Goal: Download file/media

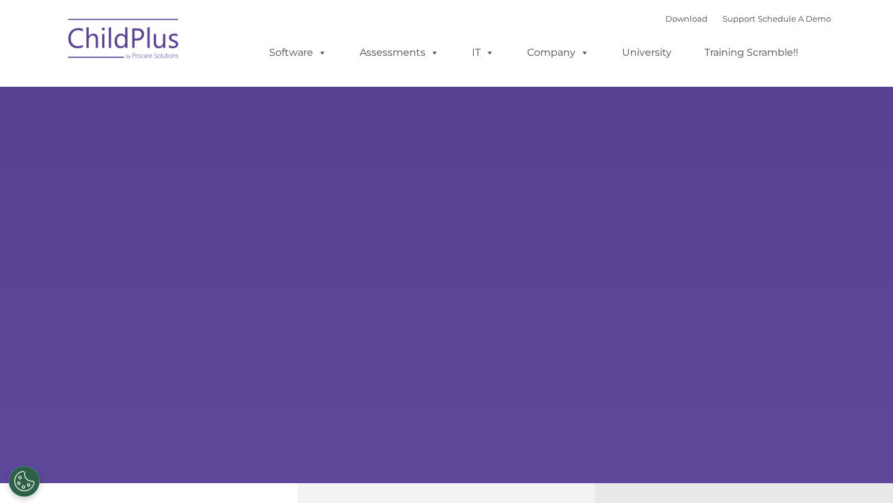
select select "MEDIUM"
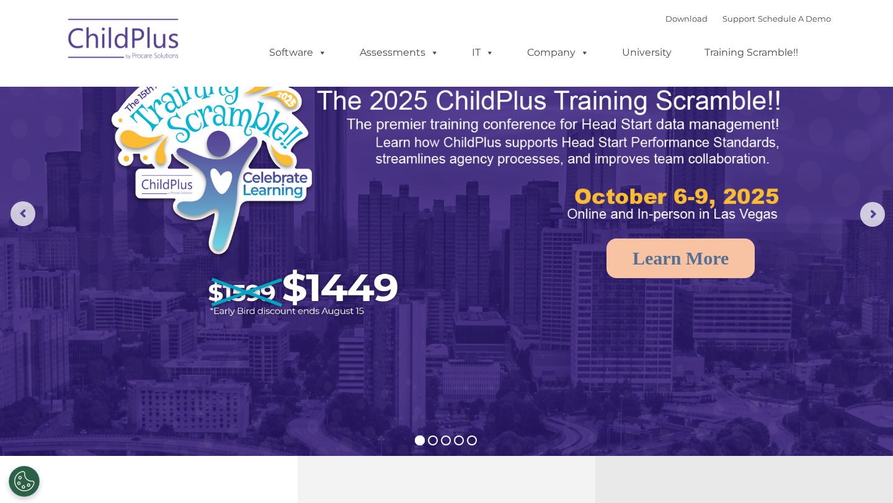
scroll to position [31, 0]
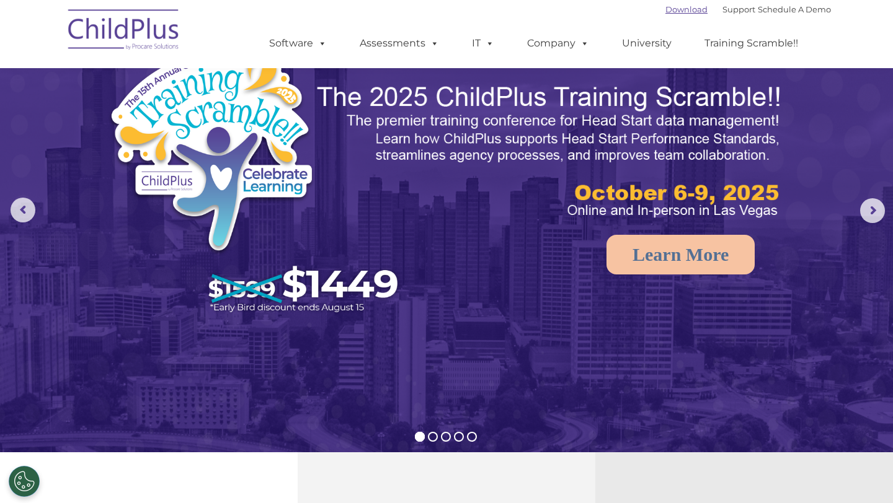
click at [666, 14] on link "Download" at bounding box center [686, 9] width 42 height 10
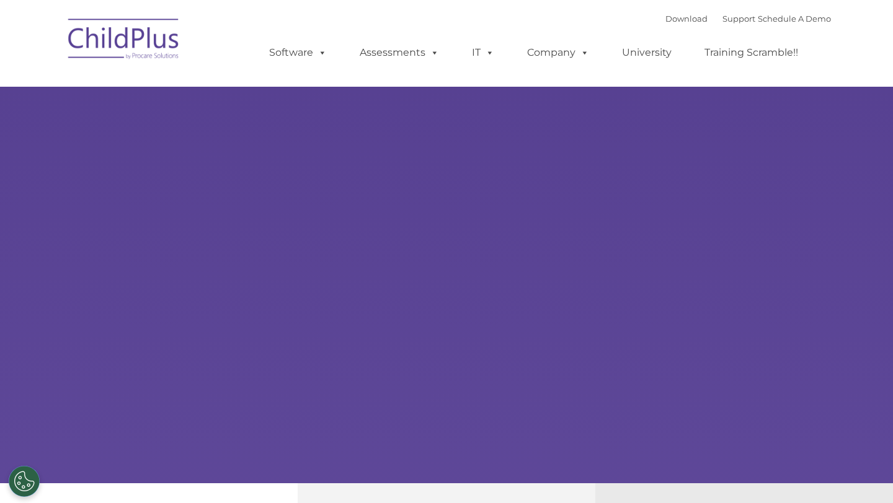
select select "MEDIUM"
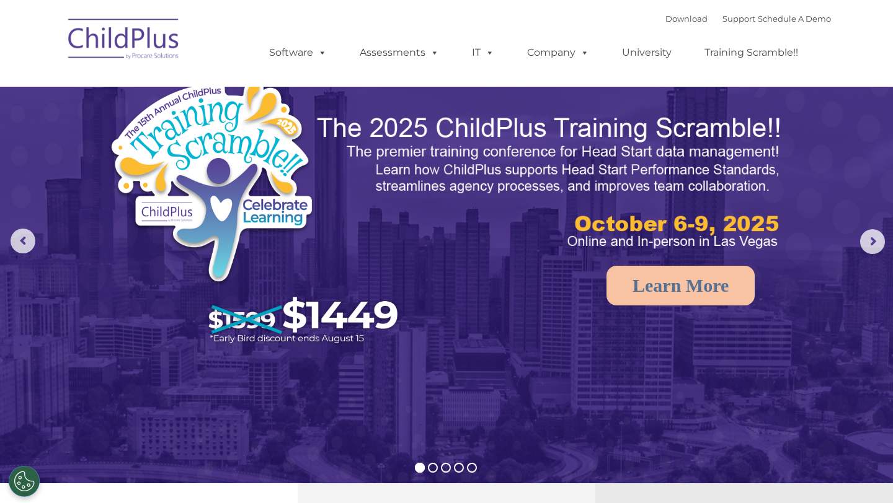
click at [872, 54] on nav "Download Support | Schedule A Demo  MENU MENU Software ChildPlus: The original…" at bounding box center [446, 43] width 893 height 87
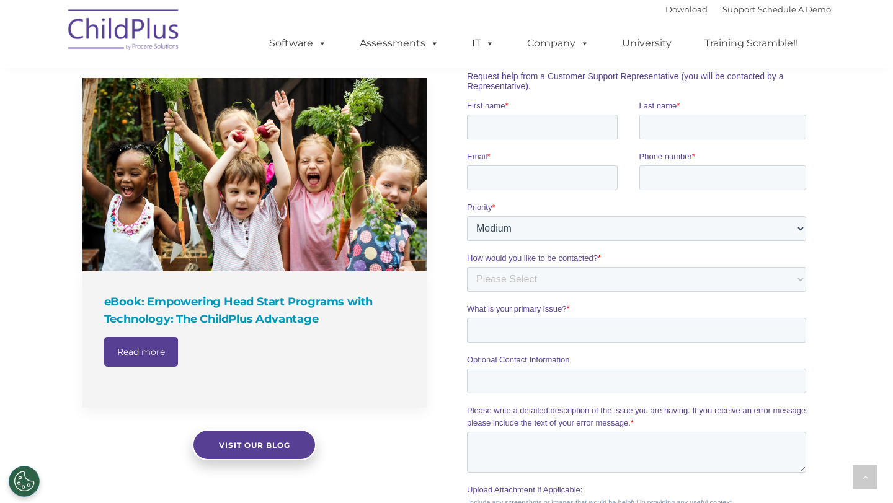
scroll to position [837, 0]
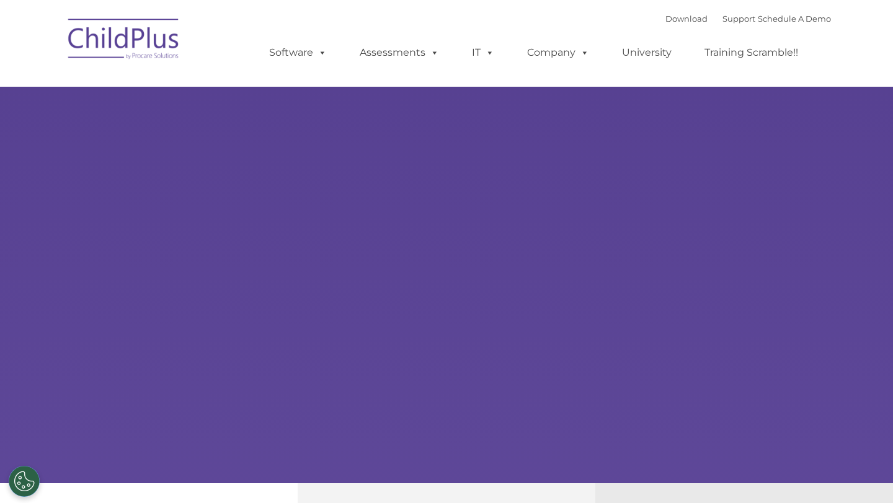
type input ""
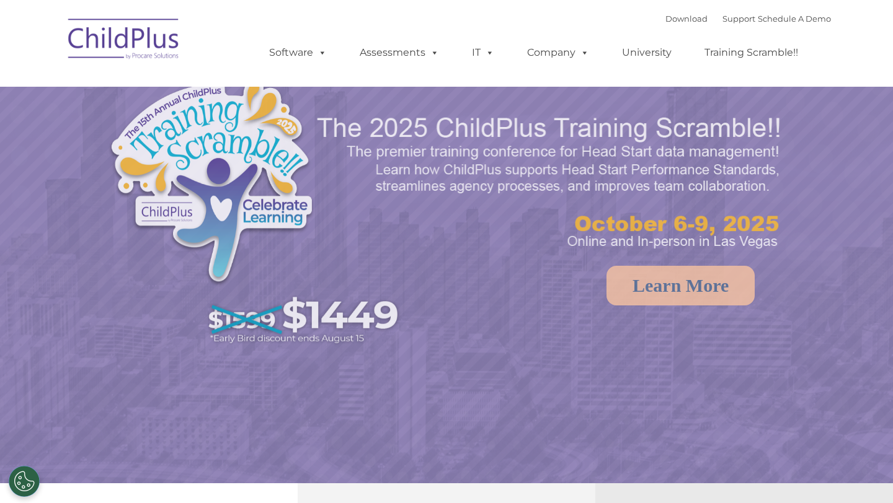
select select "MEDIUM"
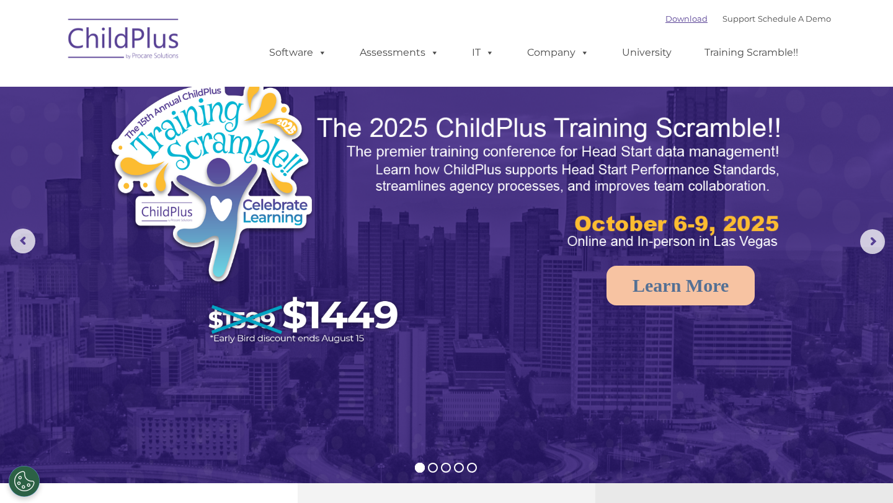
click at [678, 20] on link "Download" at bounding box center [686, 19] width 42 height 10
